Goal: Task Accomplishment & Management: Manage account settings

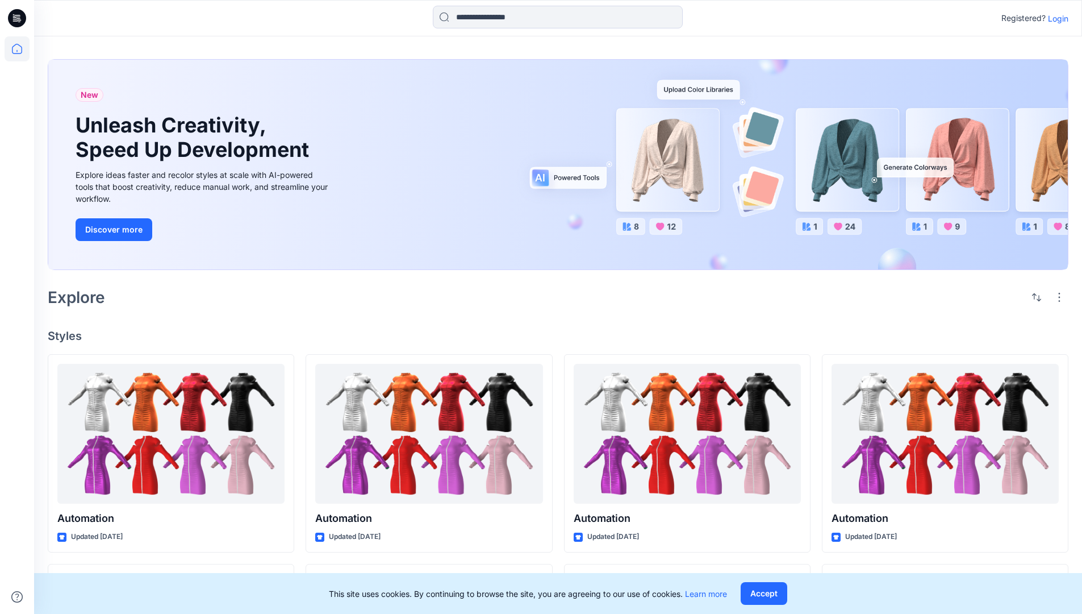
click at [1056, 18] on p "Login" at bounding box center [1058, 18] width 20 height 12
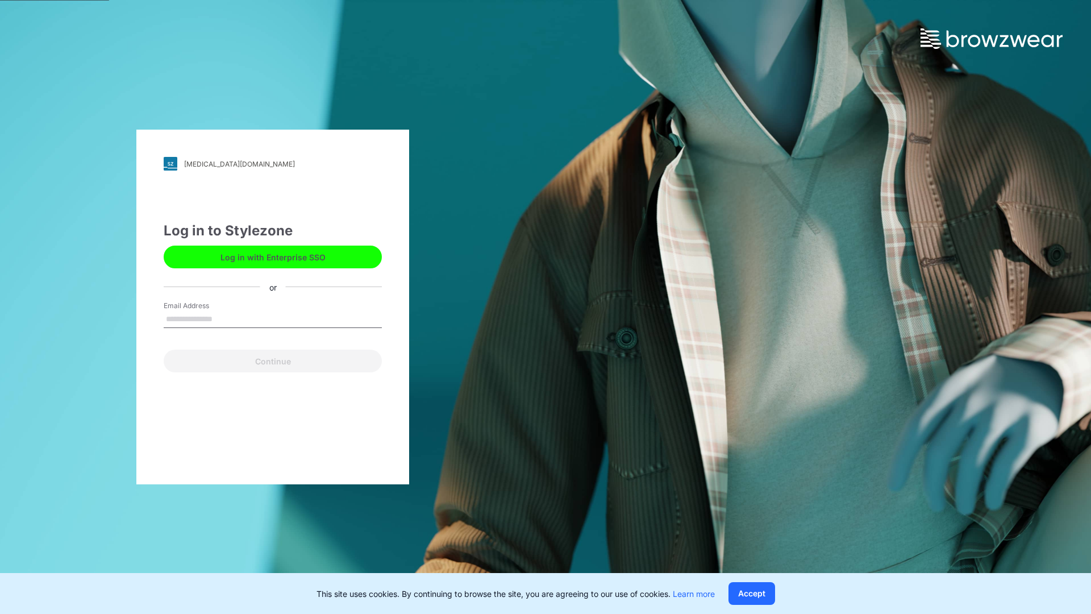
click at [224, 318] on input "Email Address" at bounding box center [273, 319] width 218 height 17
type input "**********"
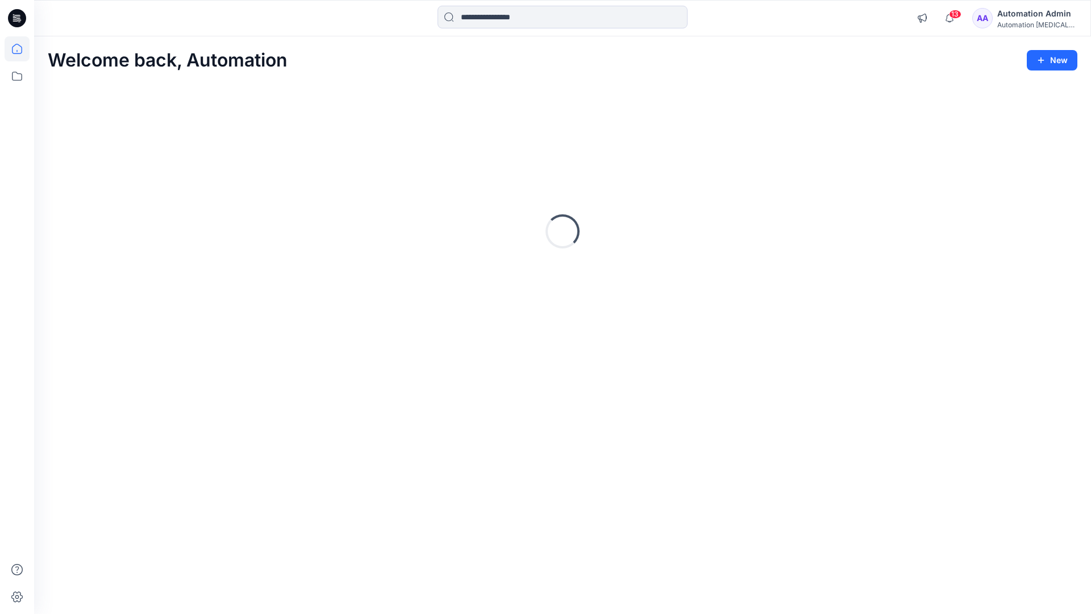
click at [22, 49] on icon at bounding box center [17, 49] width 10 height 10
click at [18, 76] on icon at bounding box center [17, 76] width 25 height 25
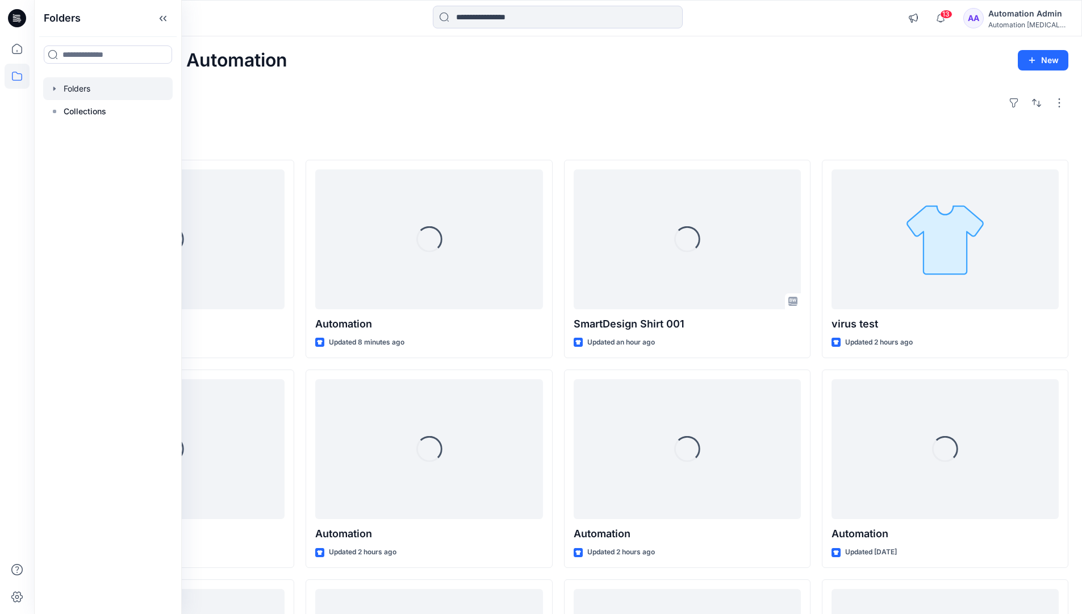
click at [72, 86] on div at bounding box center [108, 88] width 130 height 23
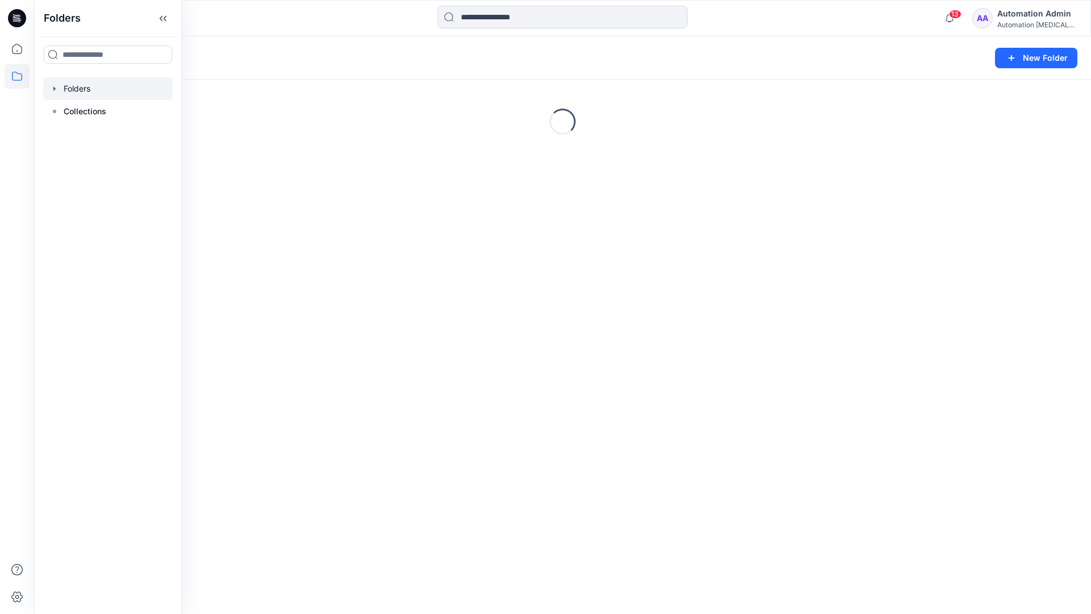
click at [572, 335] on div "Folders New Folder Loading..." at bounding box center [562, 324] width 1057 height 577
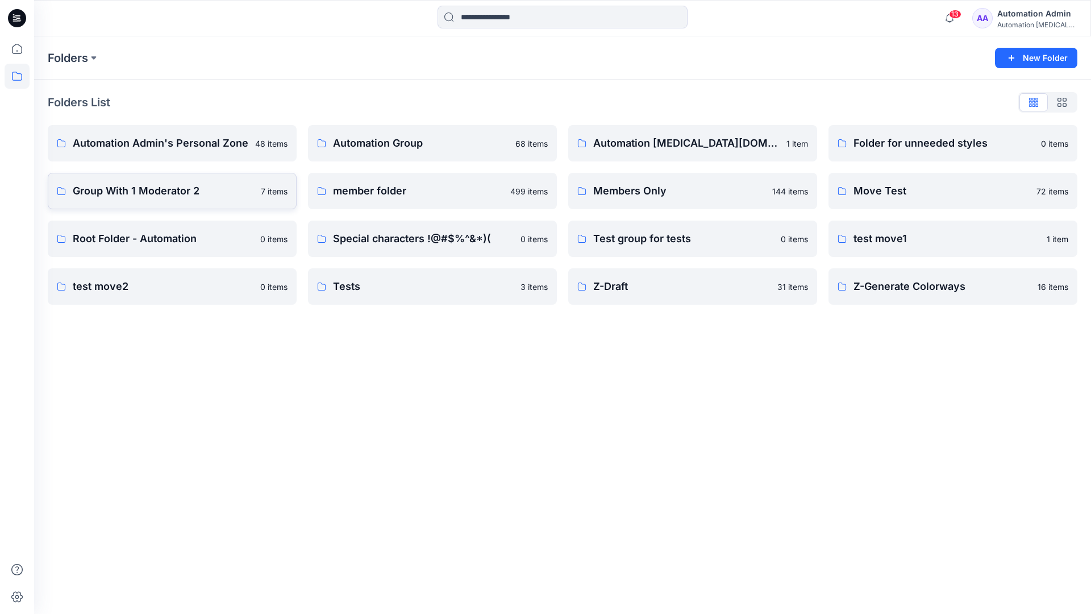
click at [98, 193] on p "Group With 1 Moderator 2" at bounding box center [163, 191] width 181 height 16
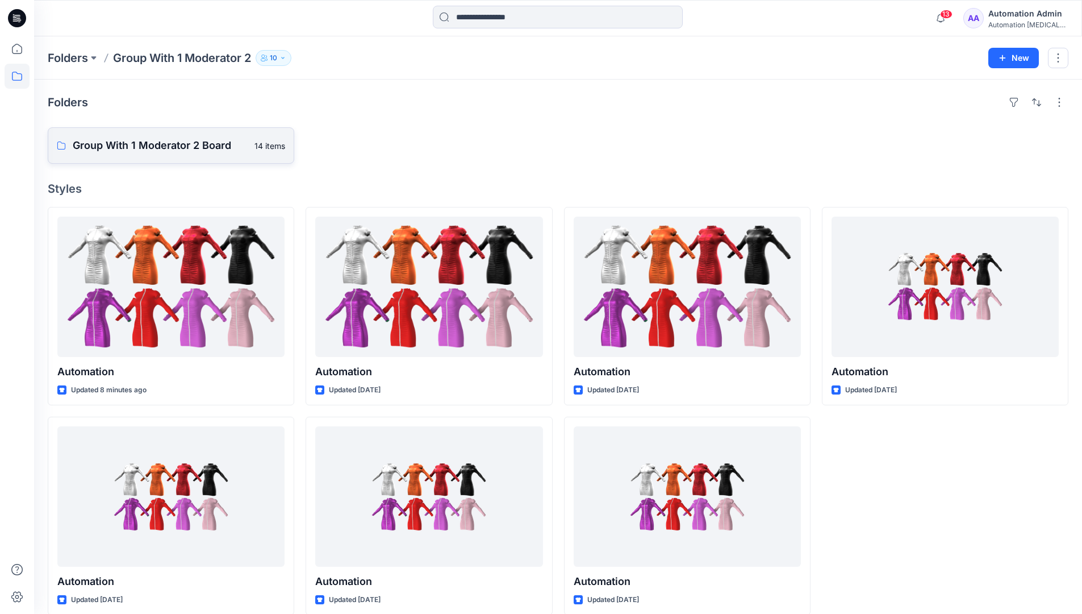
click at [177, 145] on p "Group With 1 Moderator 2 Board" at bounding box center [160, 145] width 175 height 16
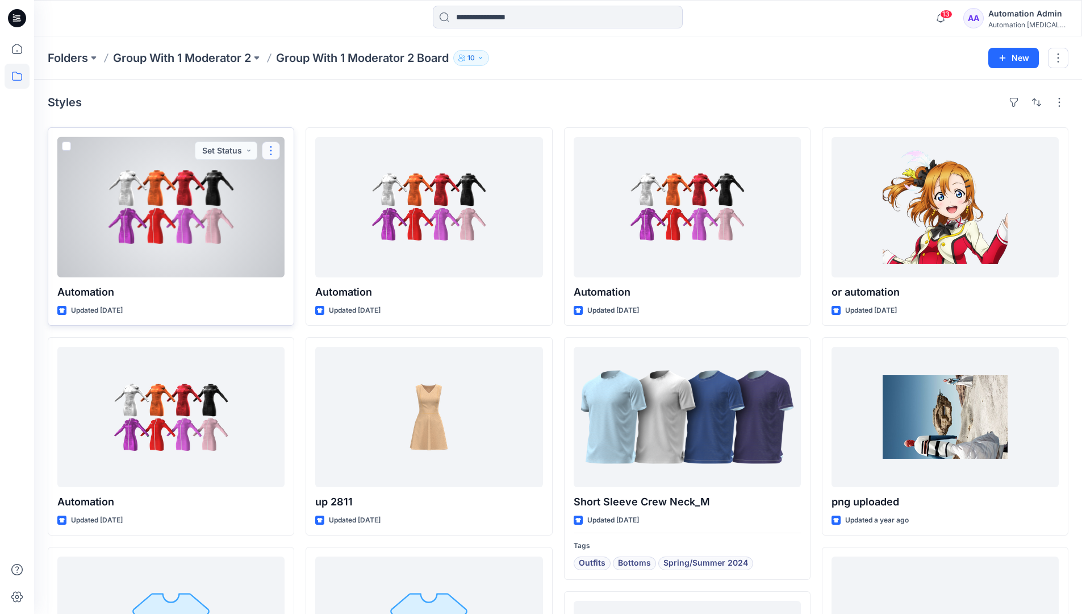
click at [269, 155] on button "button" at bounding box center [271, 150] width 18 height 18
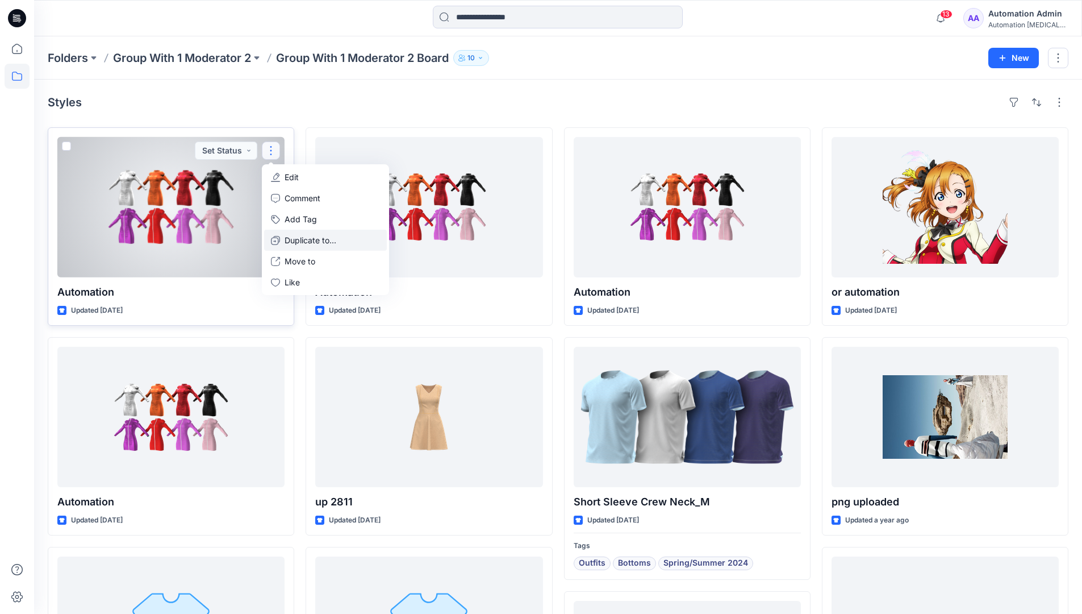
click at [313, 236] on p "Duplicate to..." at bounding box center [311, 240] width 52 height 12
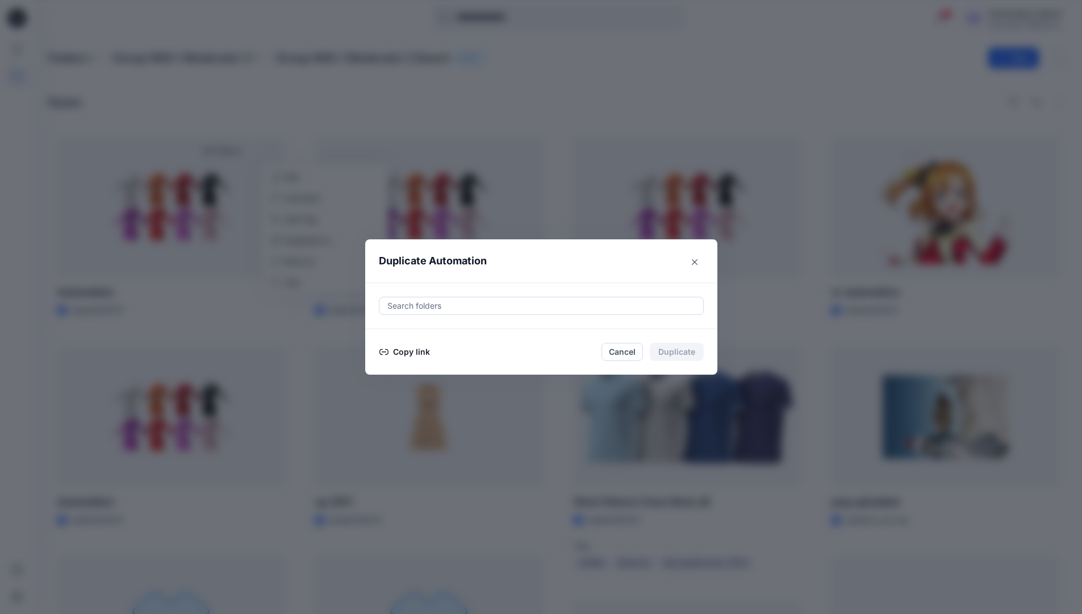
click at [470, 302] on div at bounding box center [541, 306] width 310 height 14
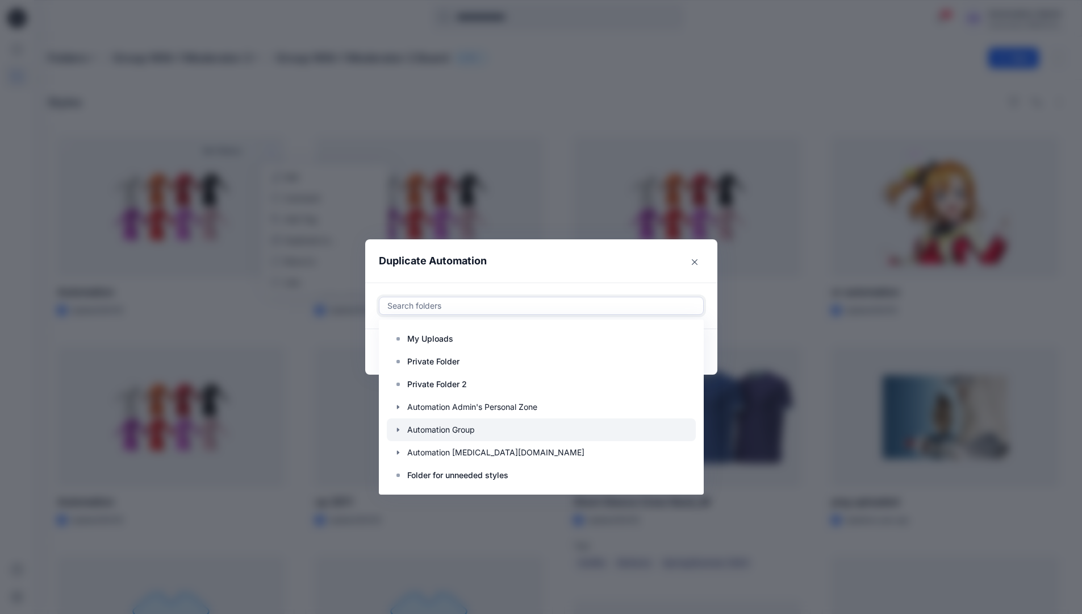
click at [403, 429] on icon "button" at bounding box center [398, 429] width 9 height 9
click at [441, 447] on p "Automation Board" at bounding box center [453, 452] width 68 height 14
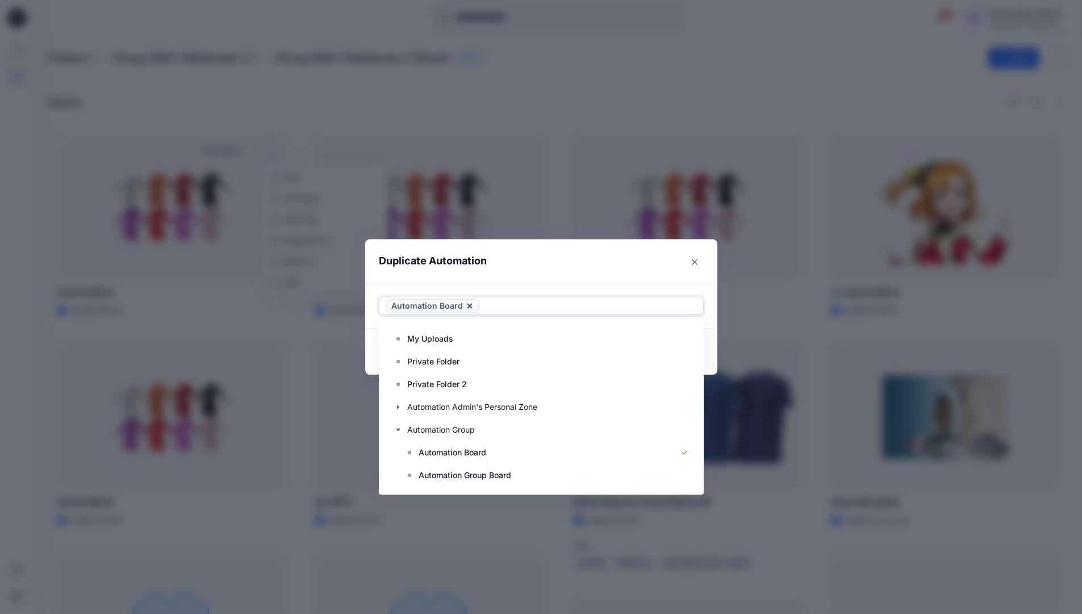
click at [608, 259] on header "Duplicate Automation" at bounding box center [530, 260] width 330 height 43
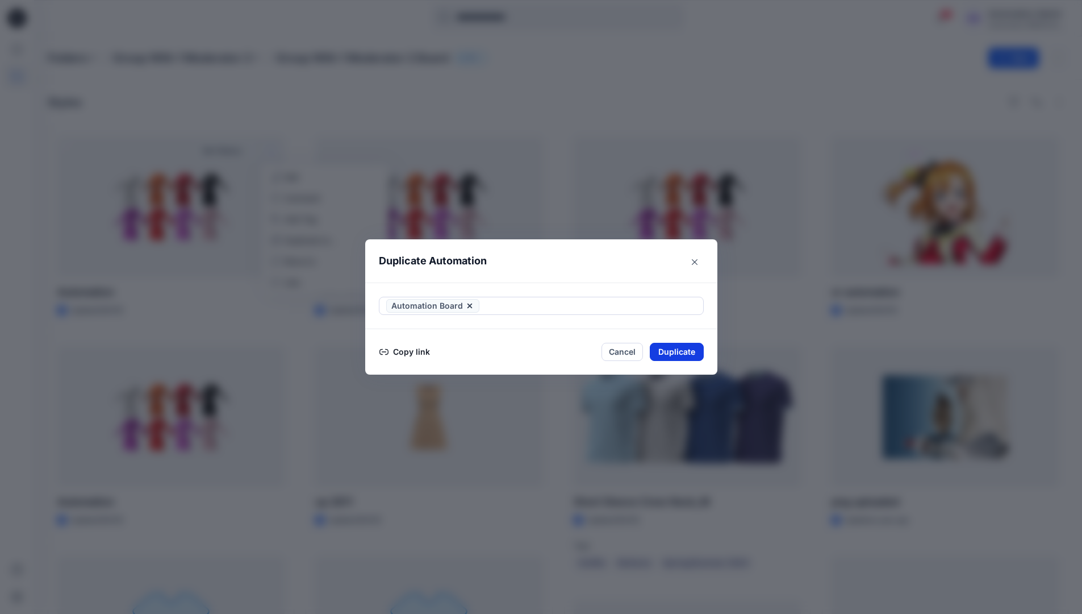
click at [683, 352] on button "Duplicate" at bounding box center [677, 352] width 54 height 18
click at [691, 351] on button "Close" at bounding box center [685, 352] width 37 height 18
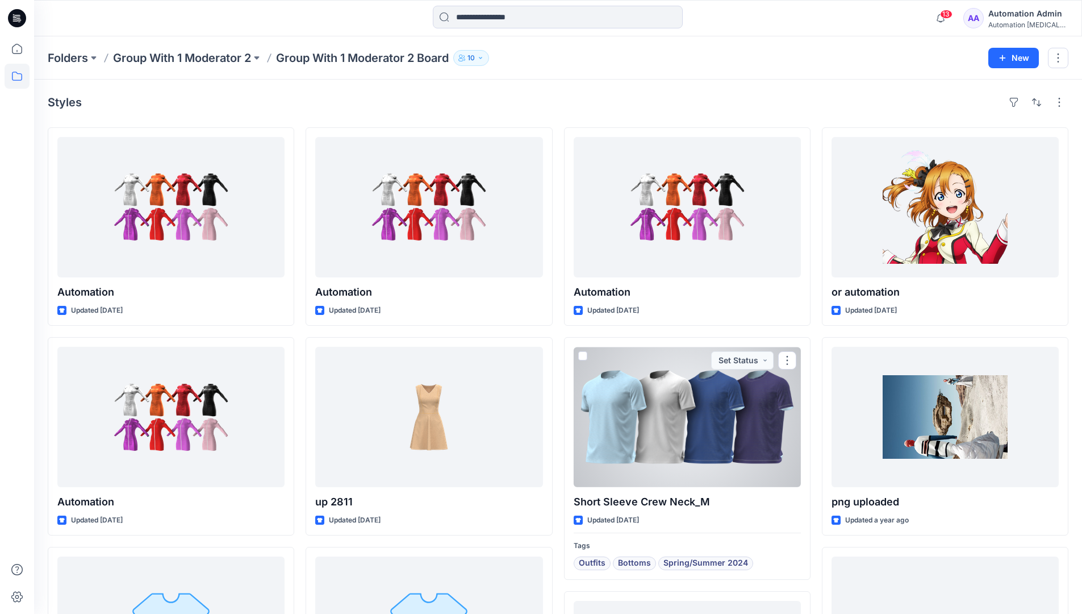
click at [18, 76] on icon at bounding box center [17, 76] width 25 height 25
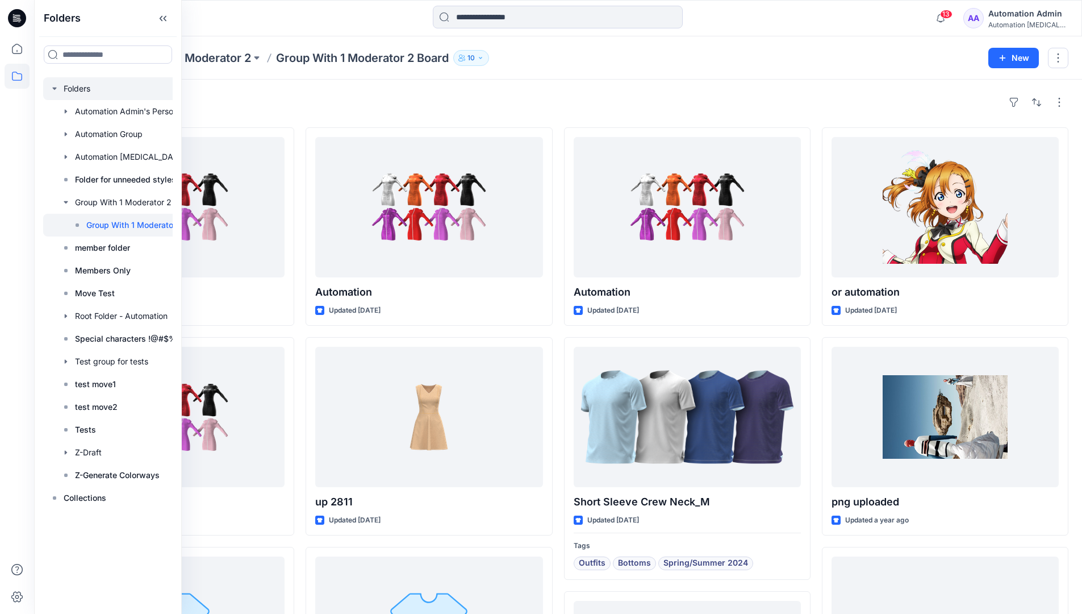
click at [75, 89] on div at bounding box center [128, 88] width 170 height 23
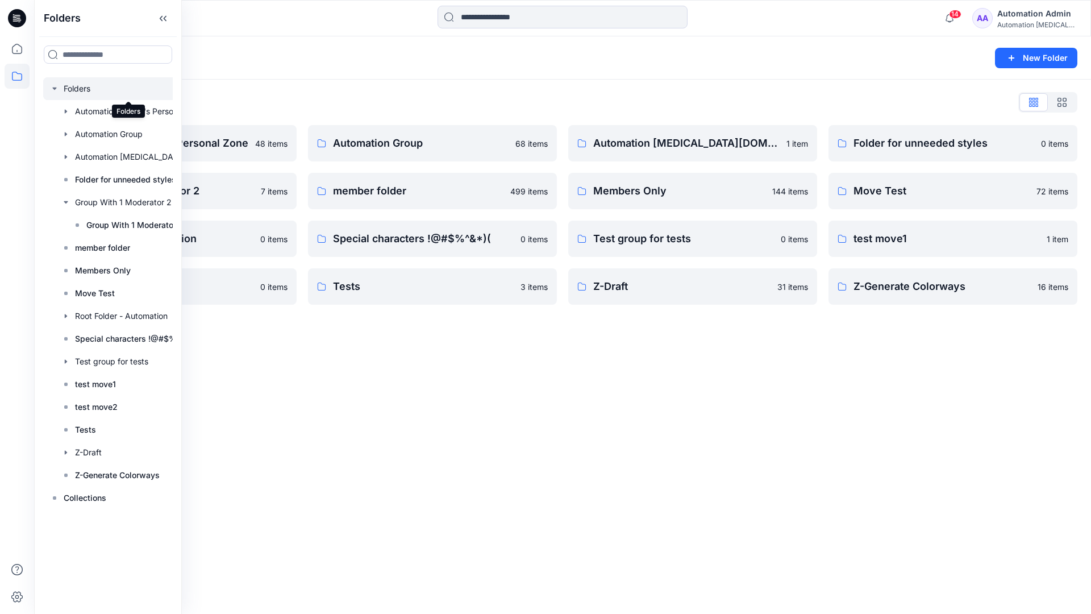
click at [593, 373] on div "Folders New Folder Folders List Automation Admin's Personal Zone 48 items Group…" at bounding box center [562, 324] width 1057 height 577
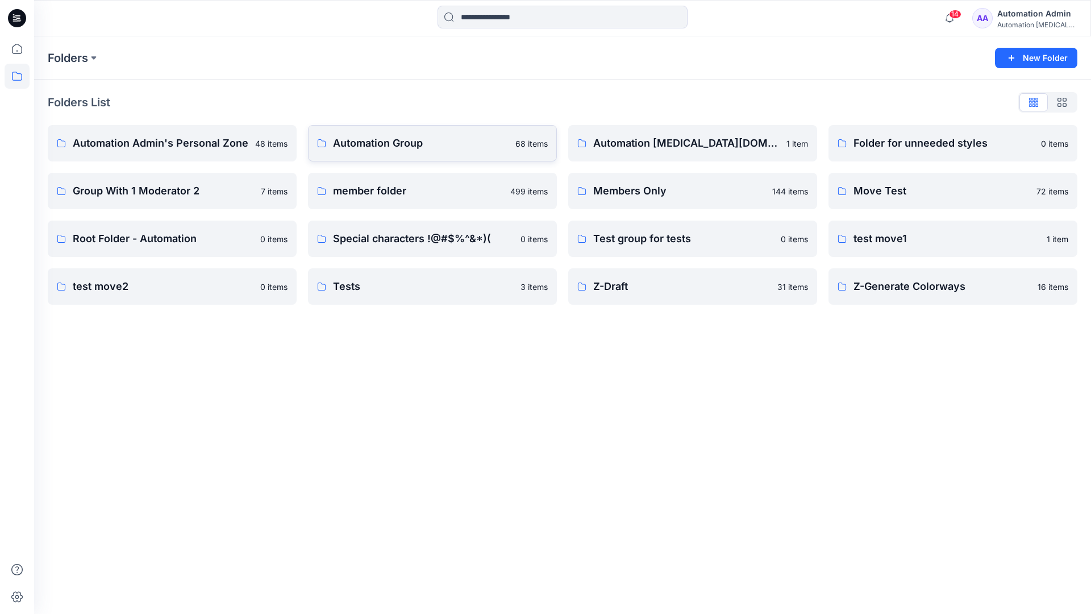
click at [405, 149] on p "Automation Group" at bounding box center [421, 143] width 176 height 16
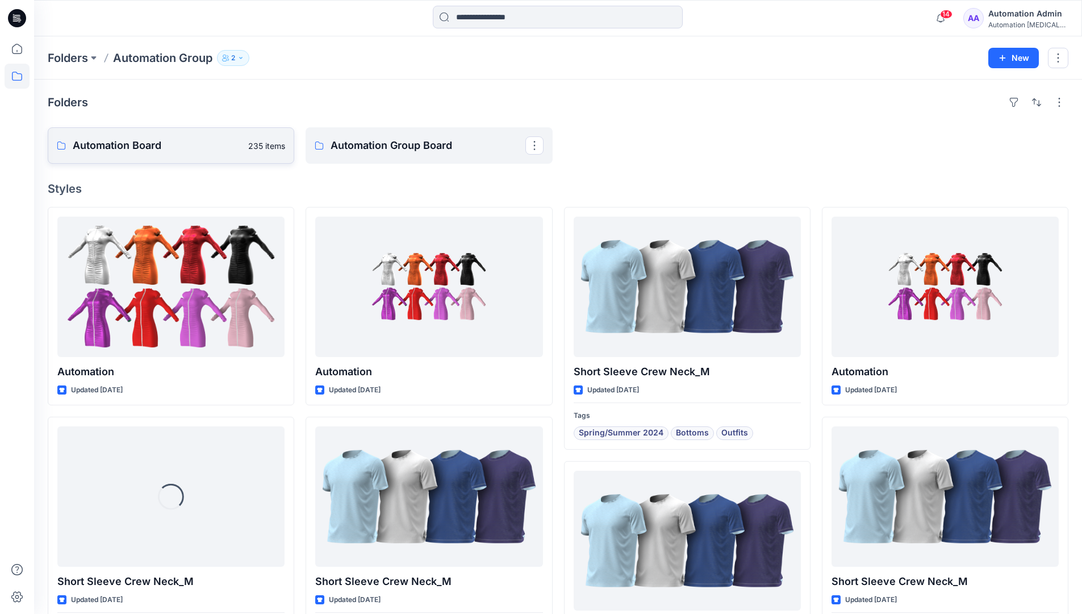
click at [193, 155] on link "Automation Board 235 items" at bounding box center [171, 145] width 247 height 36
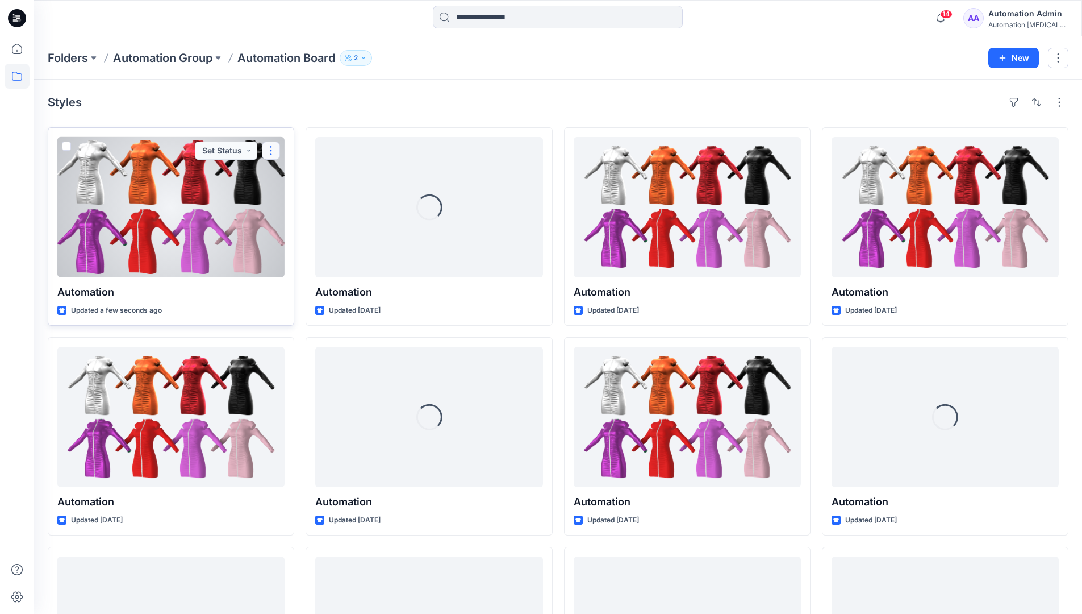
click at [272, 150] on button "button" at bounding box center [271, 150] width 18 height 18
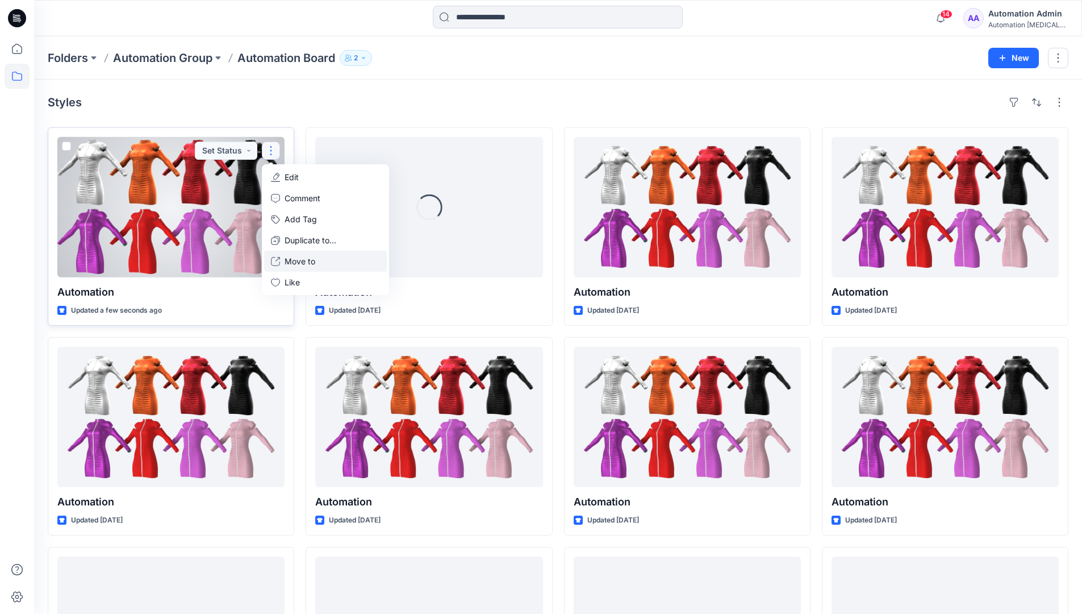
click at [298, 261] on p "Move to" at bounding box center [300, 261] width 31 height 12
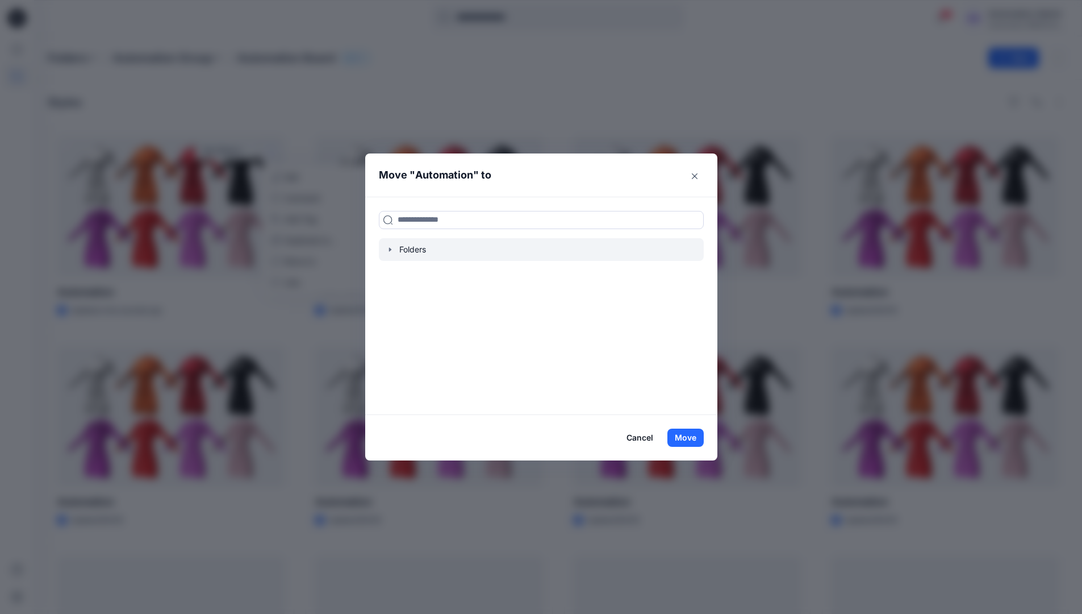
click at [391, 248] on icon "button" at bounding box center [390, 249] width 2 height 4
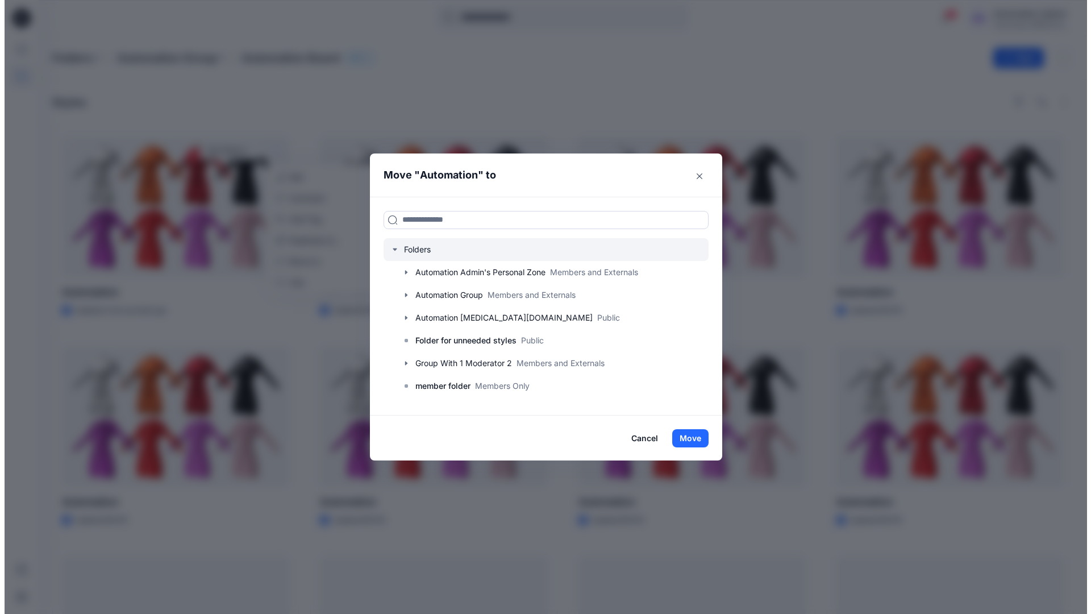
scroll to position [112, 0]
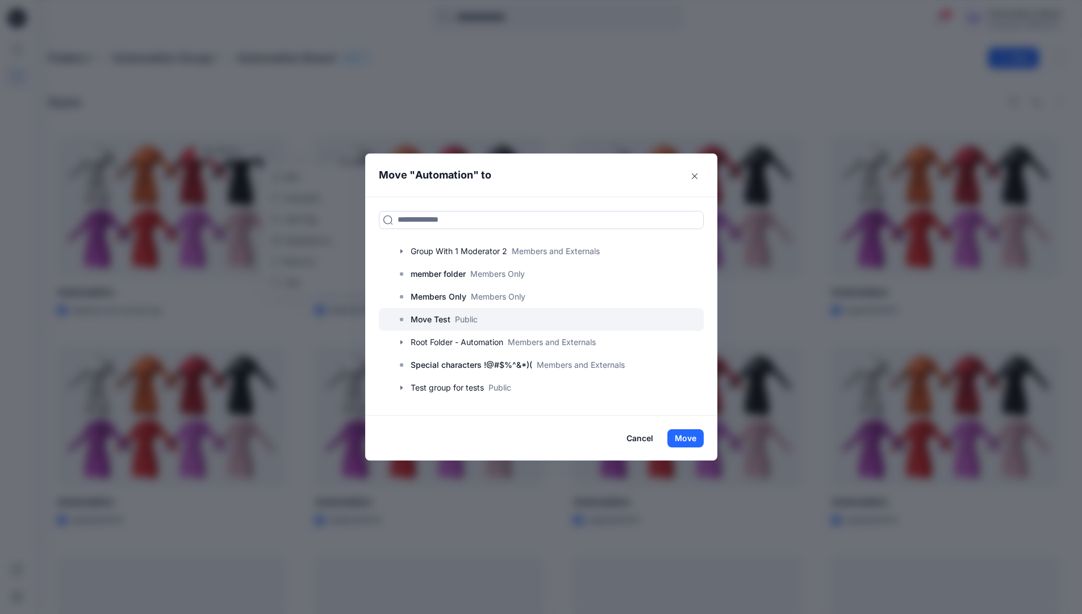
click at [437, 321] on p "Move Test" at bounding box center [431, 319] width 40 height 14
click at [694, 433] on button "Move" at bounding box center [686, 438] width 36 height 18
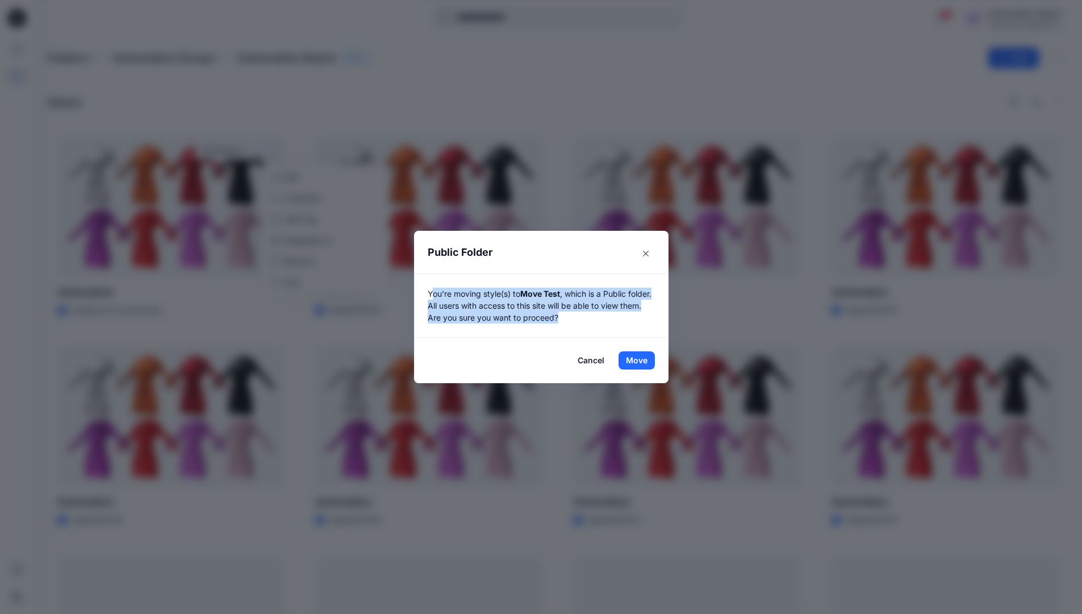
drag, startPoint x: 694, startPoint y: 433, endPoint x: 627, endPoint y: 314, distance: 137.6
click at [627, 314] on p "You're moving style(s) to Move Test , which is a Public folder. All users with …" at bounding box center [541, 305] width 227 height 36
click at [641, 360] on button "Move" at bounding box center [637, 360] width 36 height 18
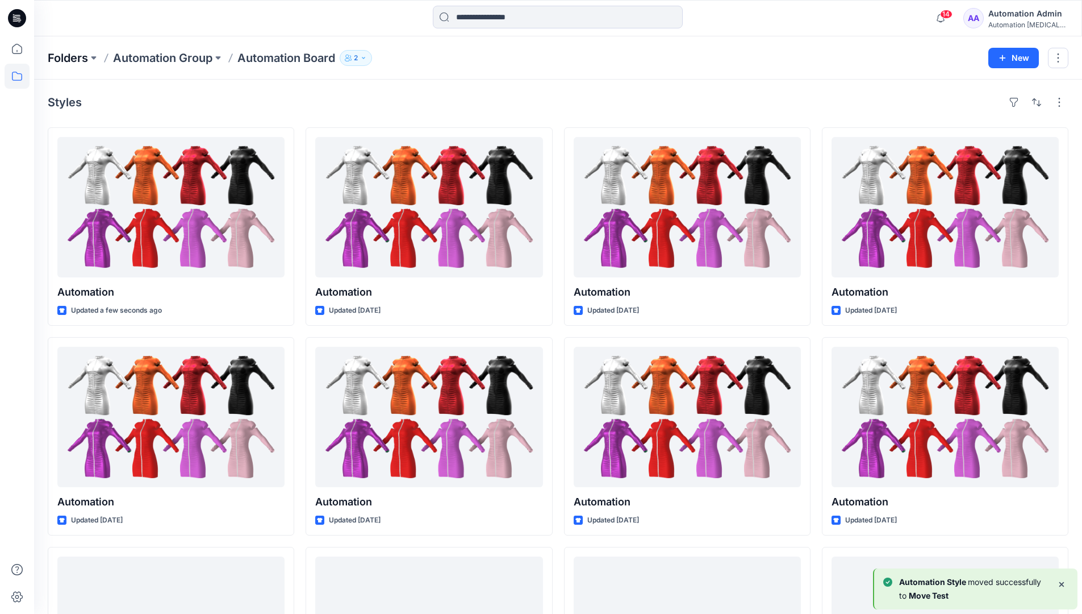
click at [66, 57] on p "Folders" at bounding box center [68, 58] width 40 height 16
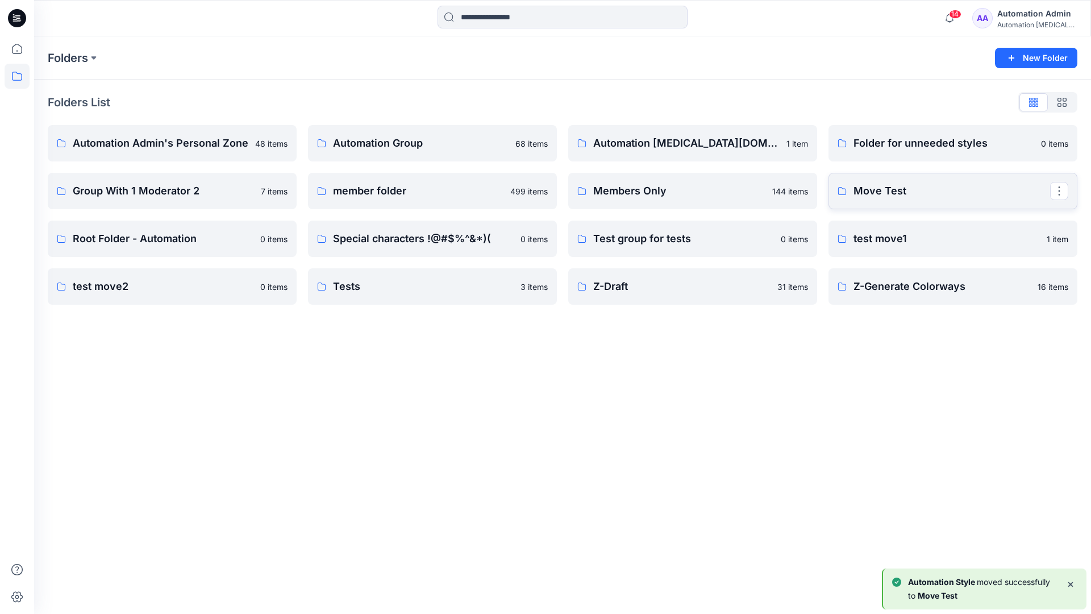
click at [902, 193] on p "Move Test" at bounding box center [951, 191] width 197 height 16
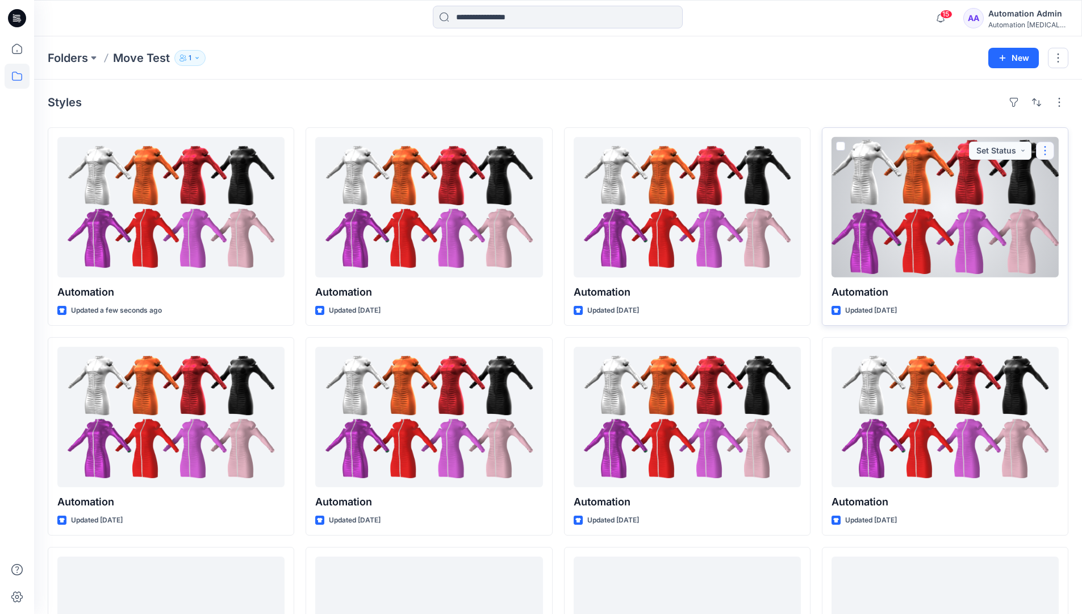
click at [1041, 155] on button "button" at bounding box center [1045, 150] width 18 height 18
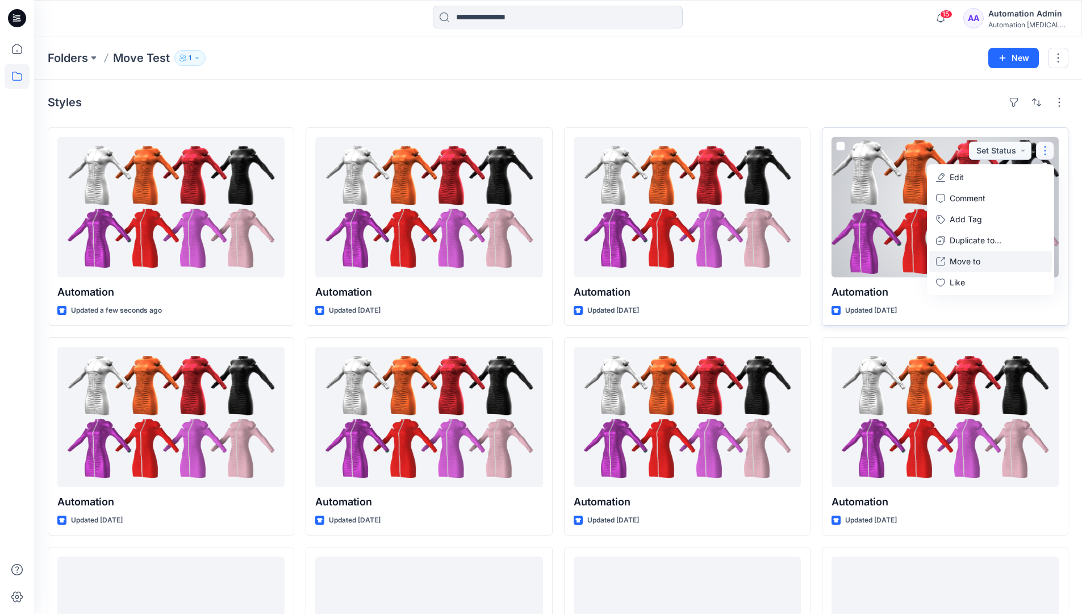
click at [968, 259] on p "Move to" at bounding box center [965, 261] width 31 height 12
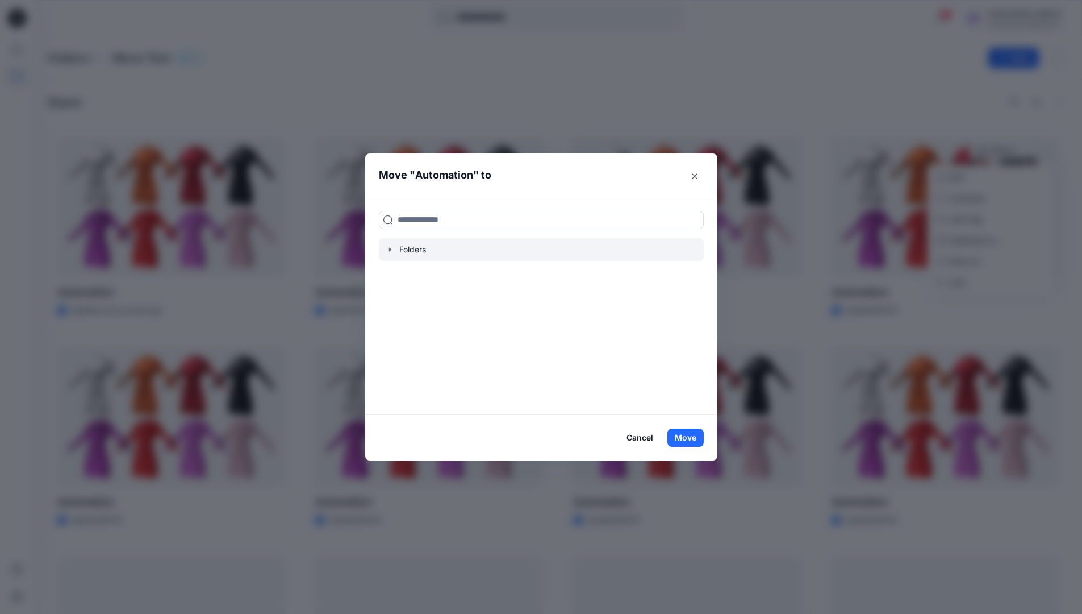
click at [391, 249] on icon "button" at bounding box center [390, 249] width 2 height 4
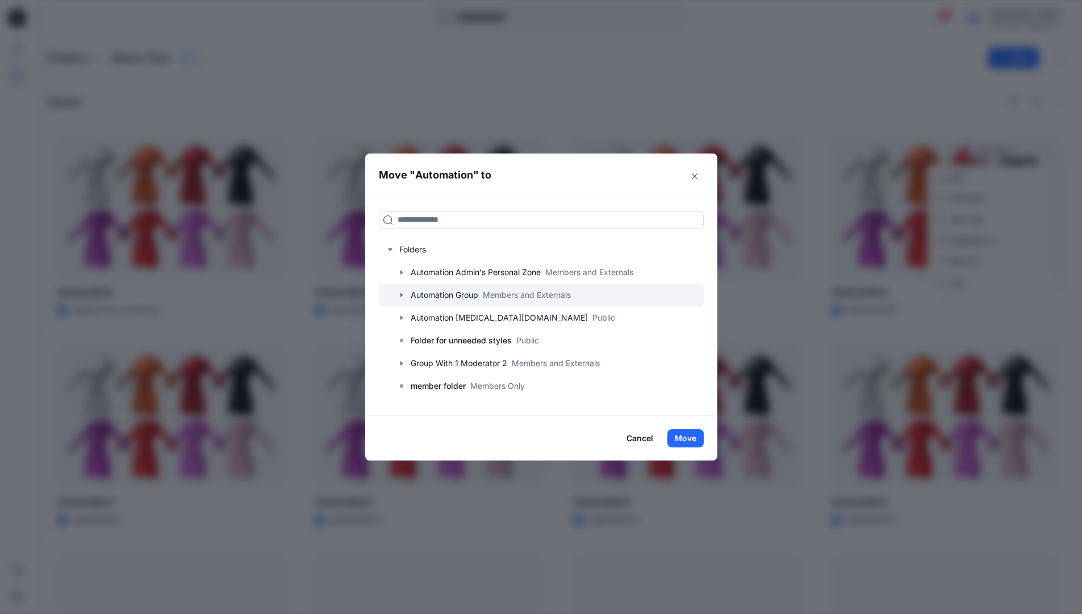
click at [402, 294] on icon "button" at bounding box center [401, 295] width 2 height 4
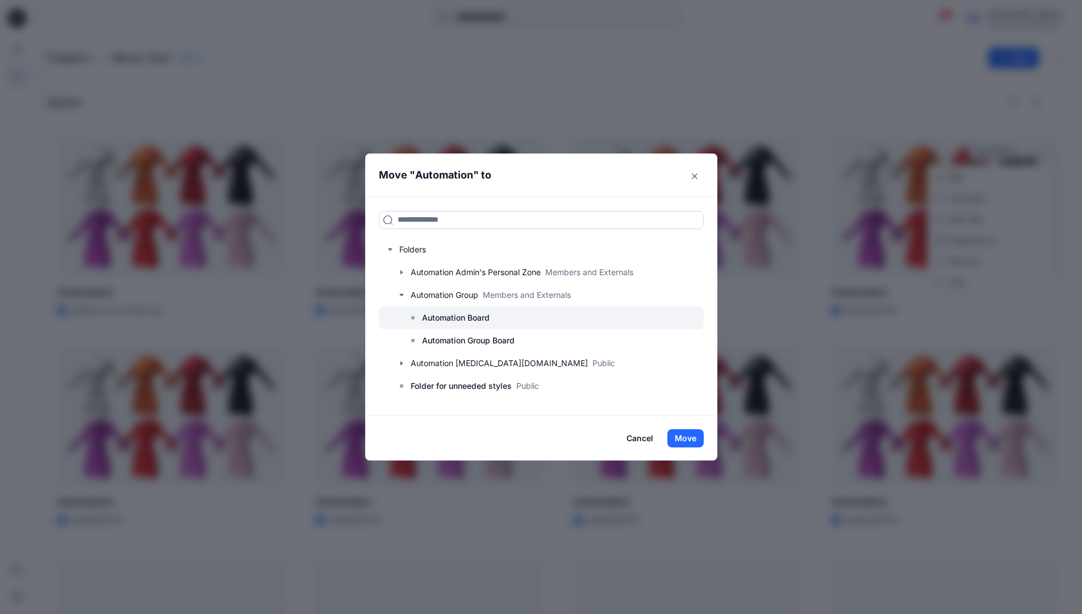
click at [451, 319] on p "Automation Board" at bounding box center [456, 318] width 68 height 14
click at [687, 433] on button "Move" at bounding box center [686, 438] width 36 height 18
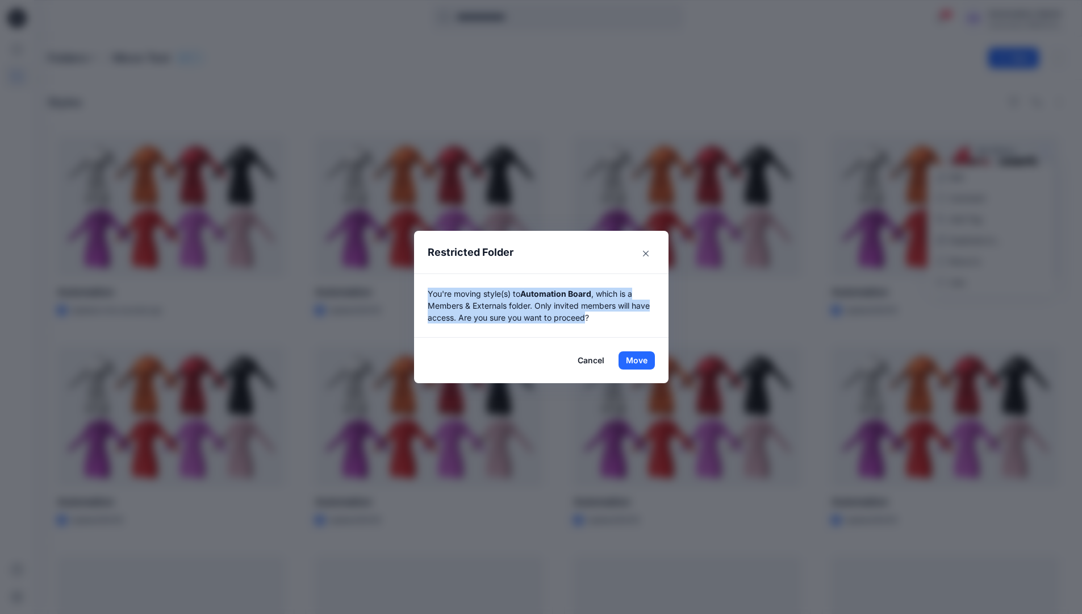
drag, startPoint x: 687, startPoint y: 433, endPoint x: 591, endPoint y: 319, distance: 149.2
click at [591, 319] on p "You're moving style(s) to Automation Board , which is a Members & Externals fol…" at bounding box center [541, 305] width 227 height 36
click at [641, 360] on button "Move" at bounding box center [637, 360] width 36 height 18
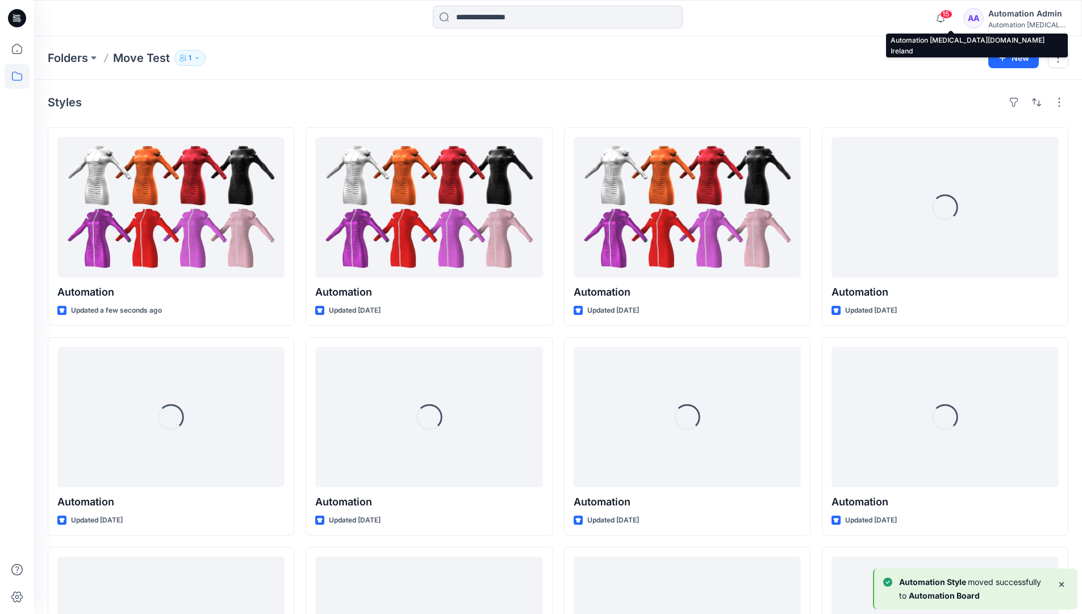
click at [1016, 26] on div "Automation testim..." at bounding box center [1029, 24] width 80 height 9
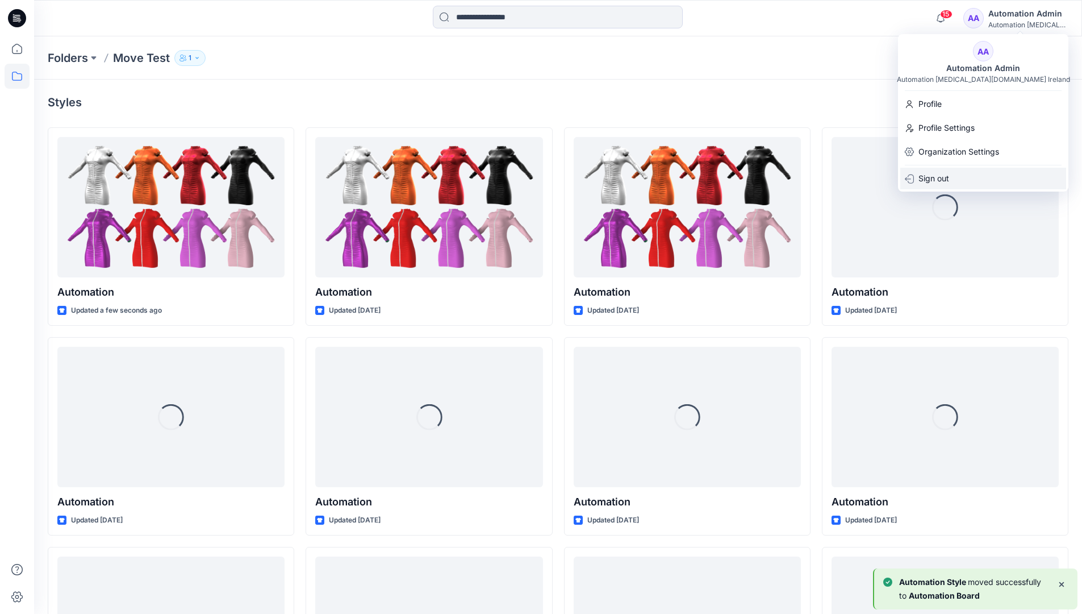
click at [958, 174] on div "Sign out" at bounding box center [984, 179] width 166 height 22
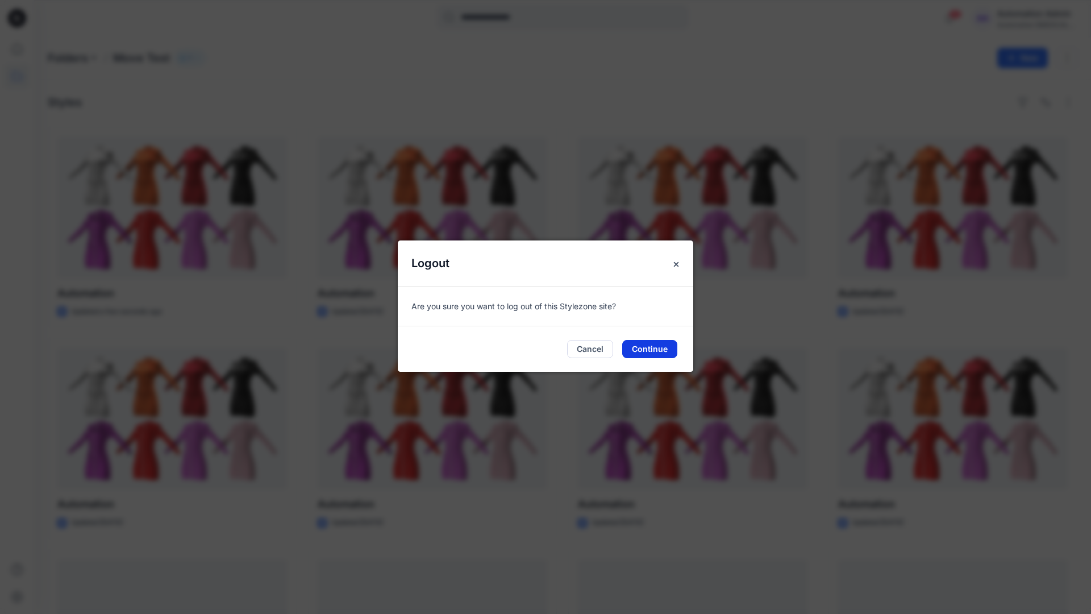
click at [642, 345] on button "Continue" at bounding box center [649, 349] width 55 height 18
